Goal: Task Accomplishment & Management: Manage account settings

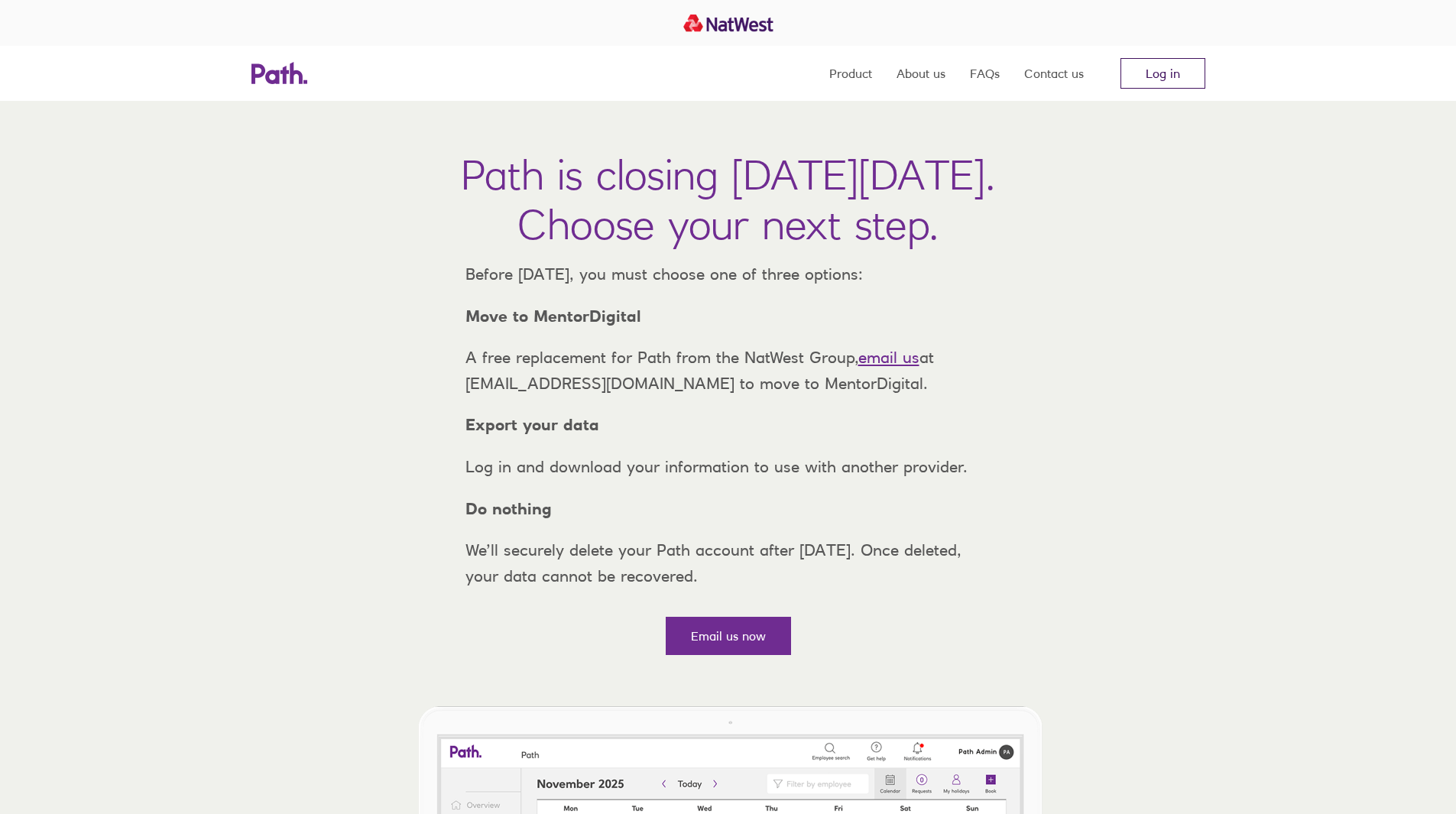
click at [1148, 79] on link "Log in" at bounding box center [1163, 73] width 85 height 31
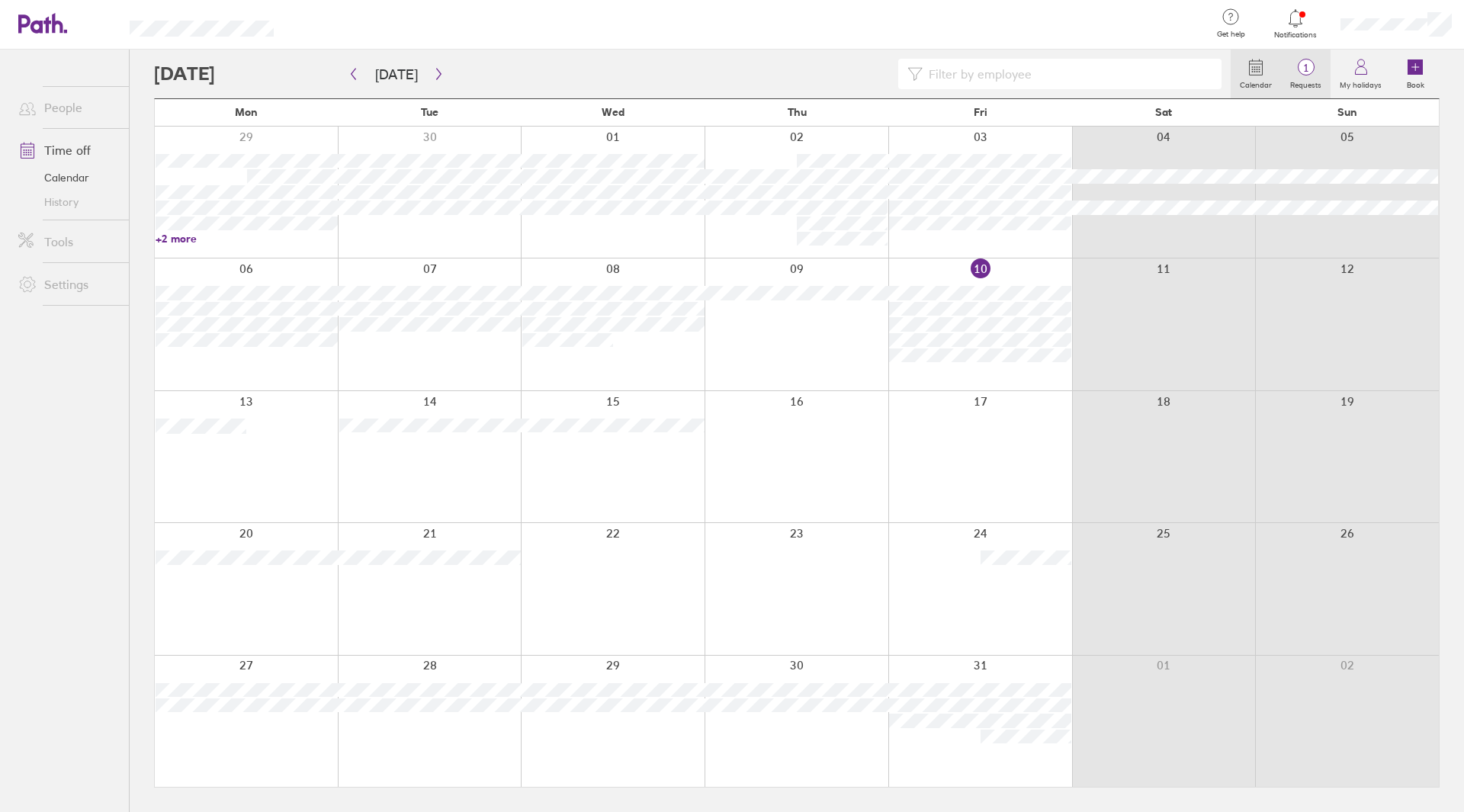
click at [1303, 72] on span "1" at bounding box center [1306, 68] width 49 height 12
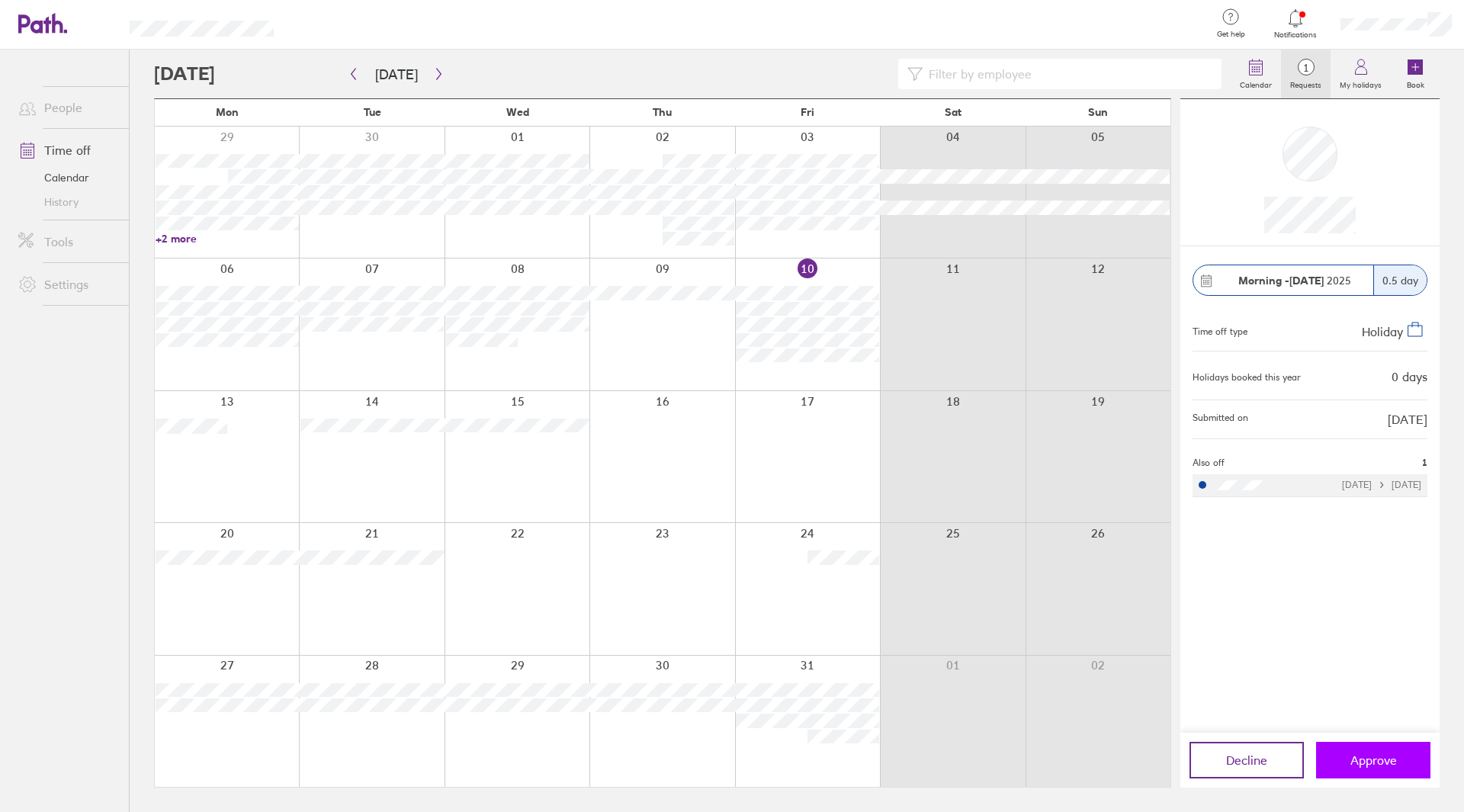
click at [1370, 768] on button "Approve" at bounding box center [1373, 760] width 115 height 36
